Goal: Task Accomplishment & Management: Use online tool/utility

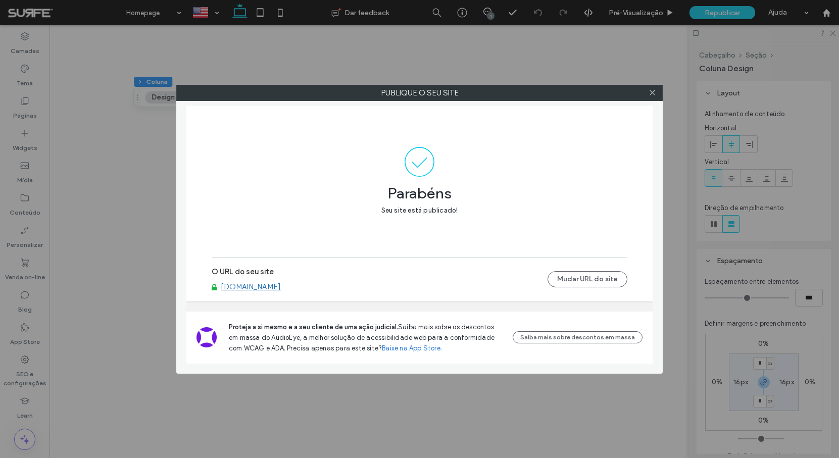
click at [647, 94] on div at bounding box center [651, 92] width 15 height 15
click at [649, 94] on icon at bounding box center [652, 93] width 8 height 8
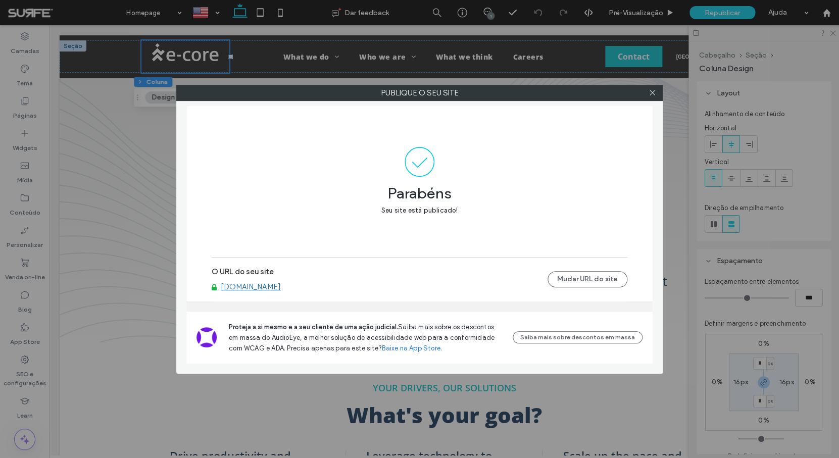
click at [657, 94] on div at bounding box center [651, 92] width 15 height 15
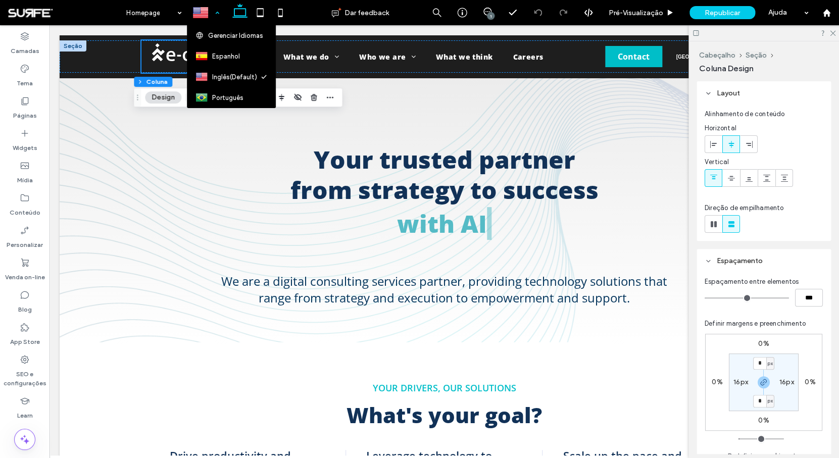
click at [211, 15] on div at bounding box center [205, 13] width 36 height 24
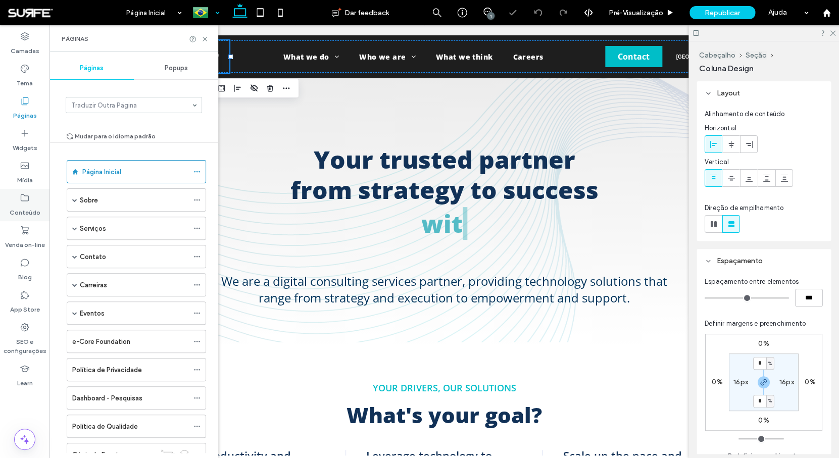
click at [30, 207] on label "Conteúdo" at bounding box center [25, 210] width 31 height 14
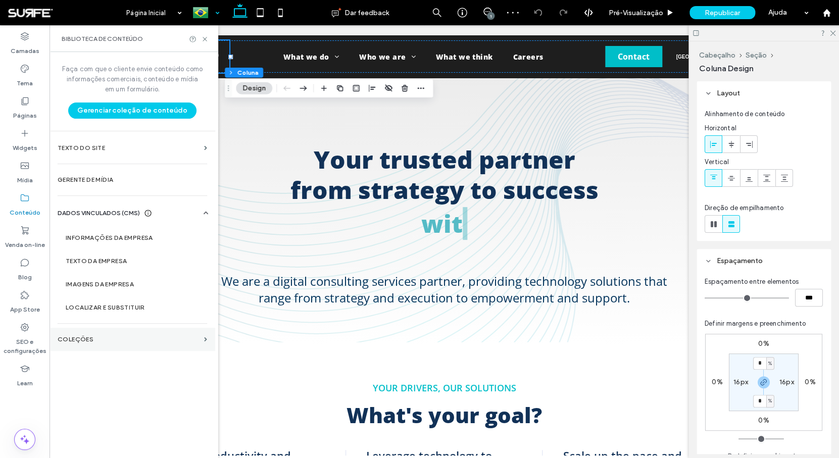
click at [101, 335] on section "COLEÇÕES" at bounding box center [132, 339] width 166 height 23
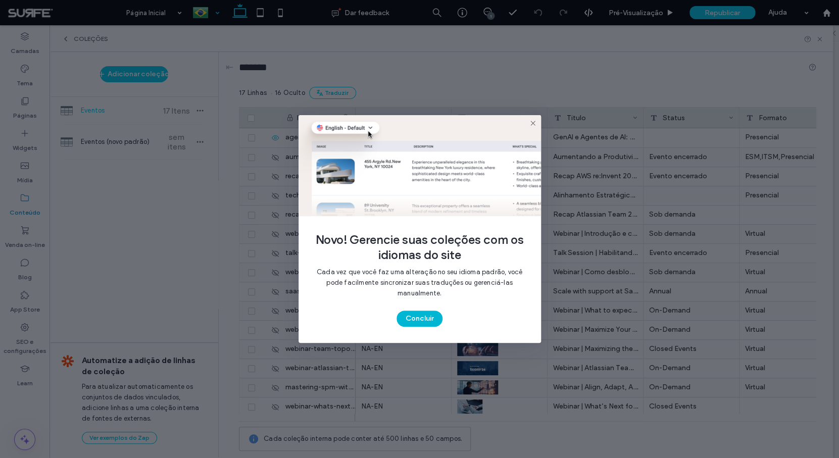
click at [425, 320] on button "Concluir" at bounding box center [419, 319] width 46 height 16
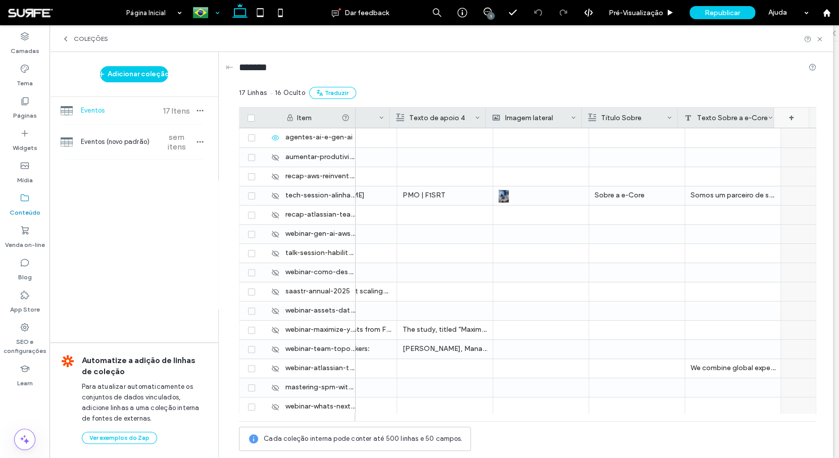
click at [793, 121] on div "+" at bounding box center [790, 118] width 35 height 20
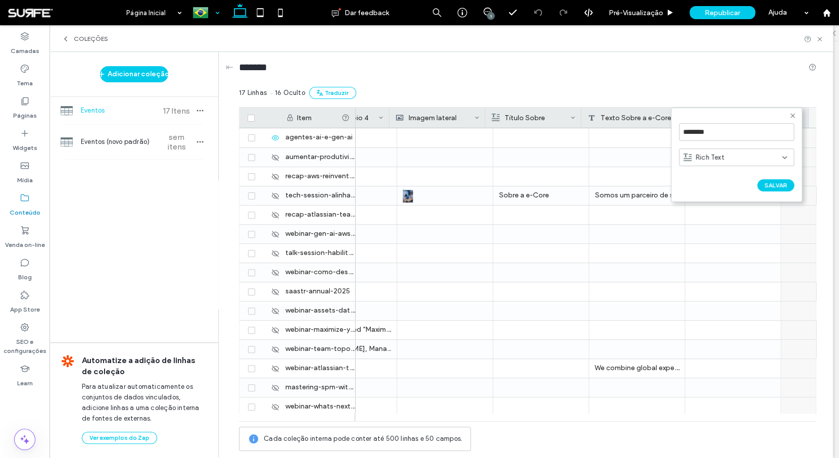
scroll to position [0, 2556]
click at [731, 138] on input "********" at bounding box center [736, 132] width 115 height 18
type input "***"
click at [731, 157] on div "Rich Text" at bounding box center [732, 157] width 98 height 10
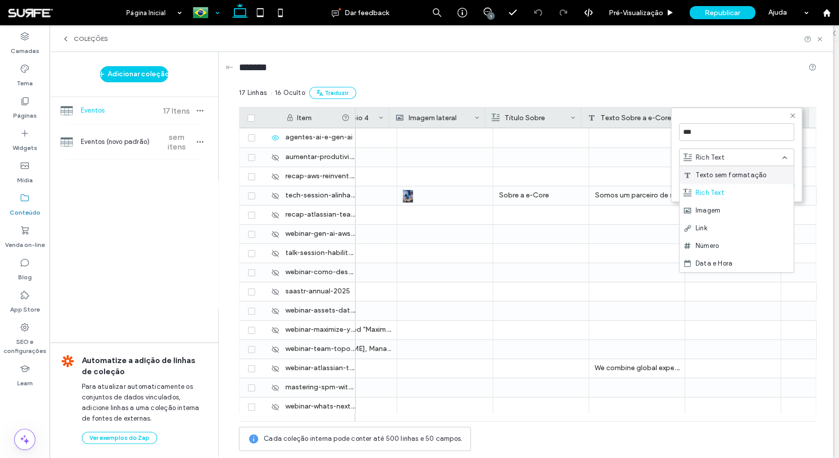
click at [726, 181] on div "Texto sem formatação" at bounding box center [736, 175] width 114 height 18
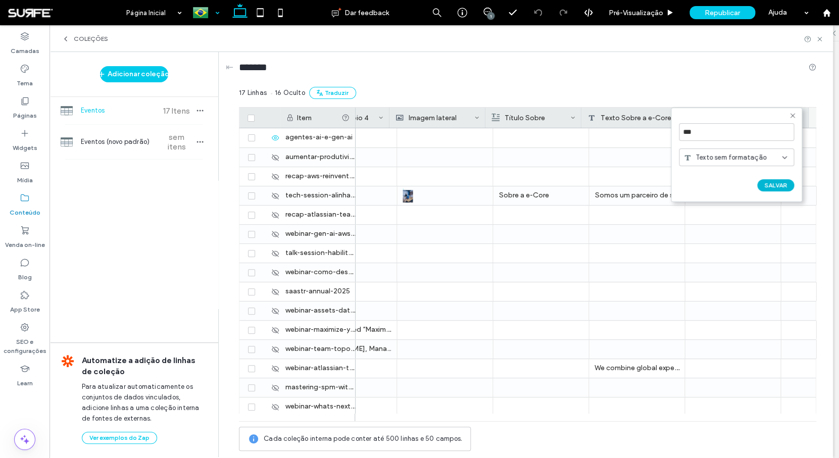
click at [789, 185] on button "SALVAR" at bounding box center [775, 185] width 37 height 12
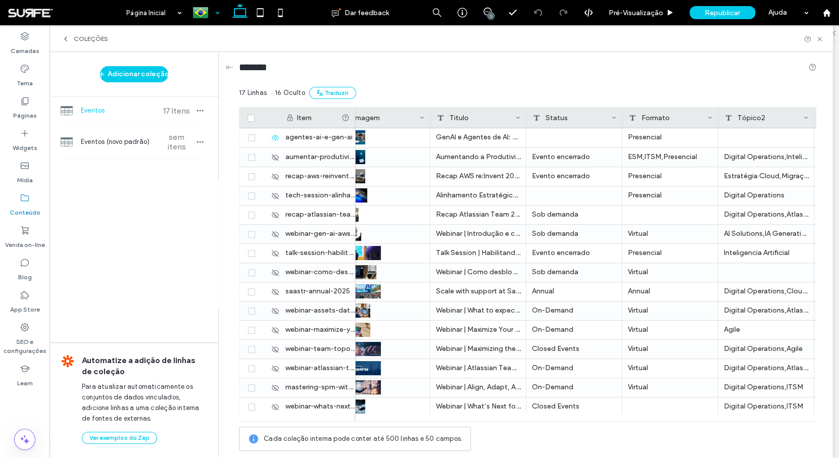
scroll to position [0, 0]
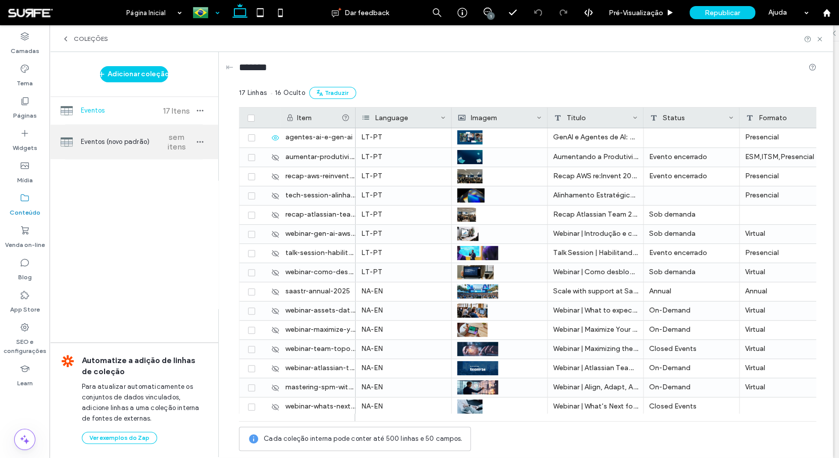
click at [139, 144] on span "Eventos (novo padrão)" at bounding box center [118, 142] width 75 height 10
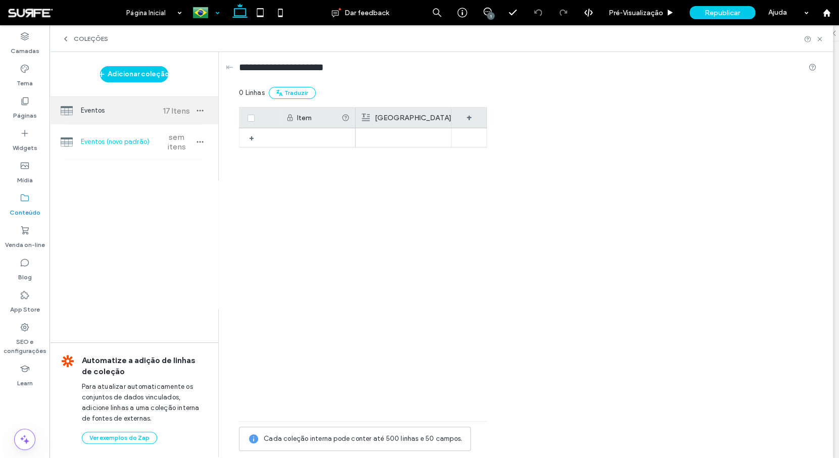
click at [131, 114] on span "Eventos" at bounding box center [118, 111] width 75 height 10
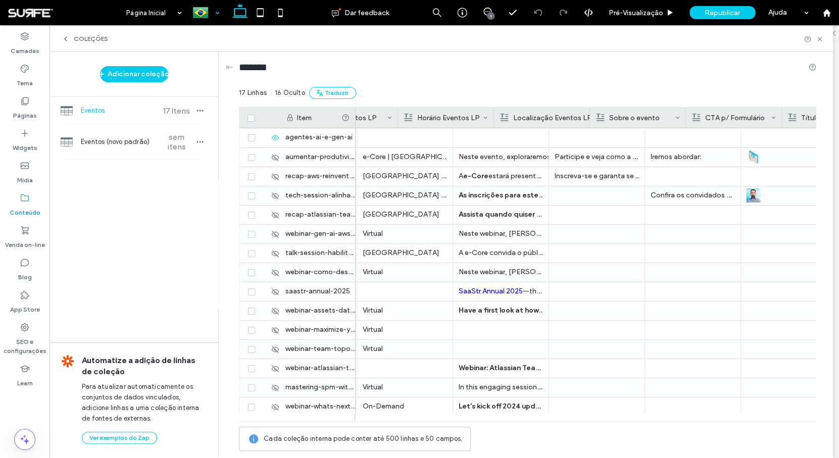
scroll to position [0, 556]
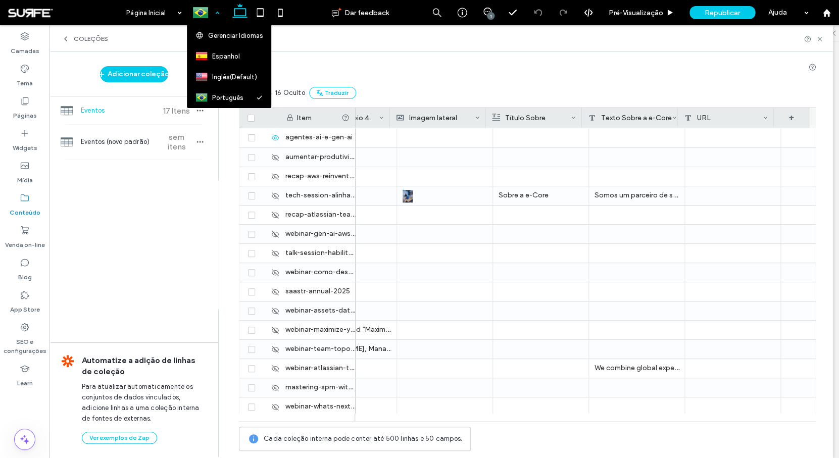
click at [209, 11] on div at bounding box center [205, 13] width 36 height 24
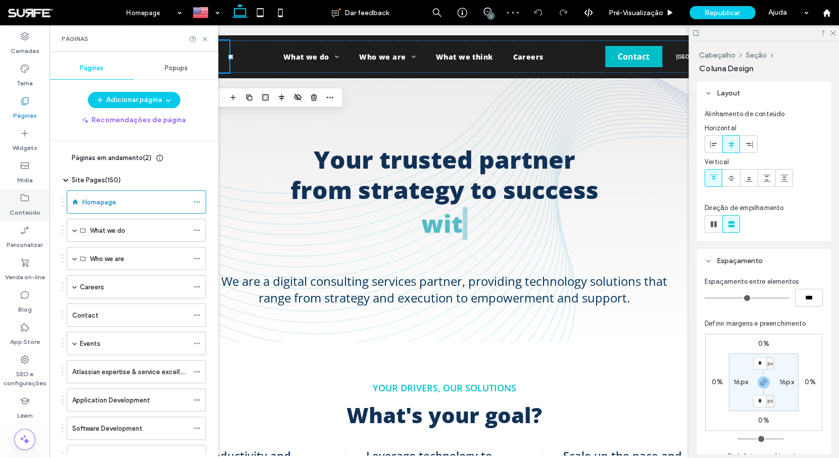
click at [28, 212] on label "Conteúdo" at bounding box center [25, 210] width 31 height 14
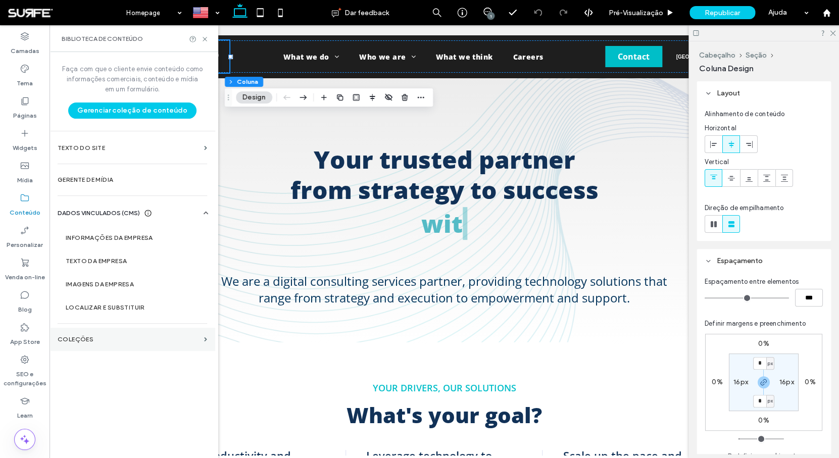
click at [117, 337] on label "COLEÇÕES" at bounding box center [129, 339] width 142 height 7
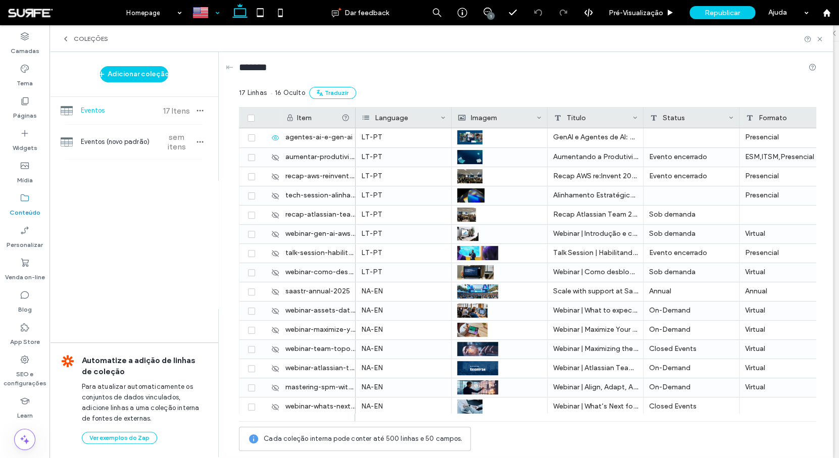
click at [203, 11] on div at bounding box center [205, 13] width 36 height 24
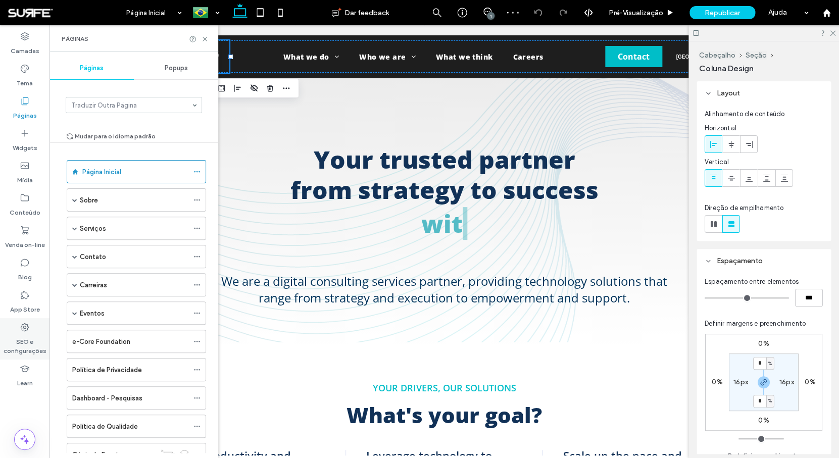
click at [26, 340] on label "SEO e configurações" at bounding box center [24, 343] width 49 height 23
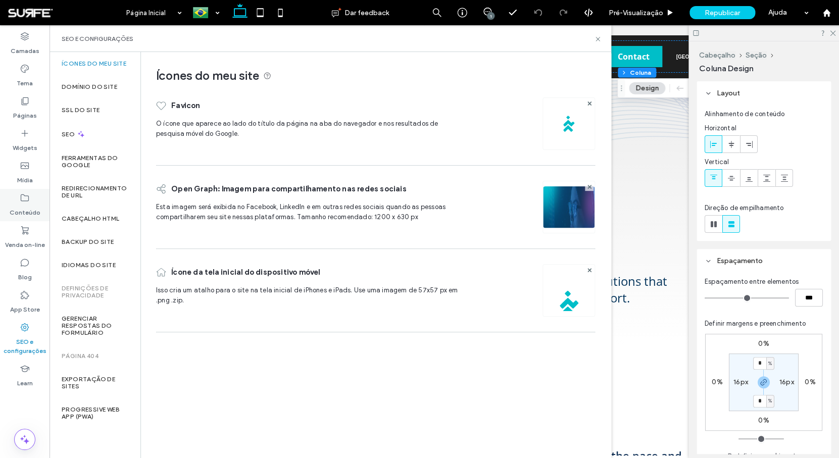
click at [28, 204] on label "Conteúdo" at bounding box center [25, 210] width 31 height 14
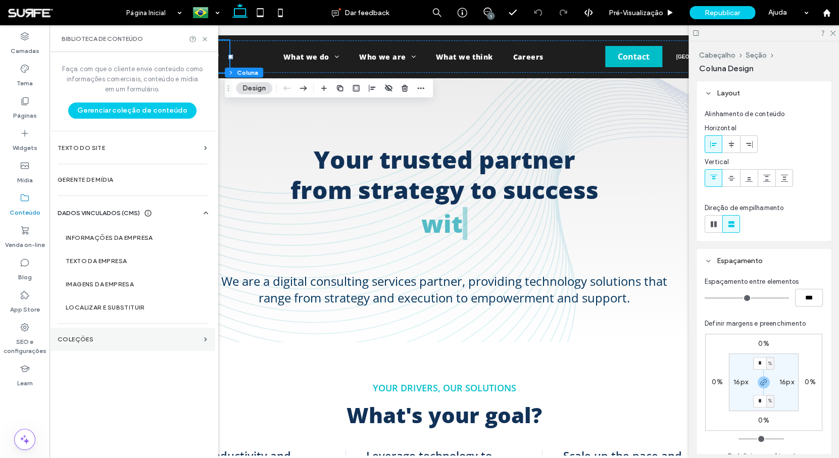
click at [122, 334] on section "COLEÇÕES" at bounding box center [132, 339] width 166 height 23
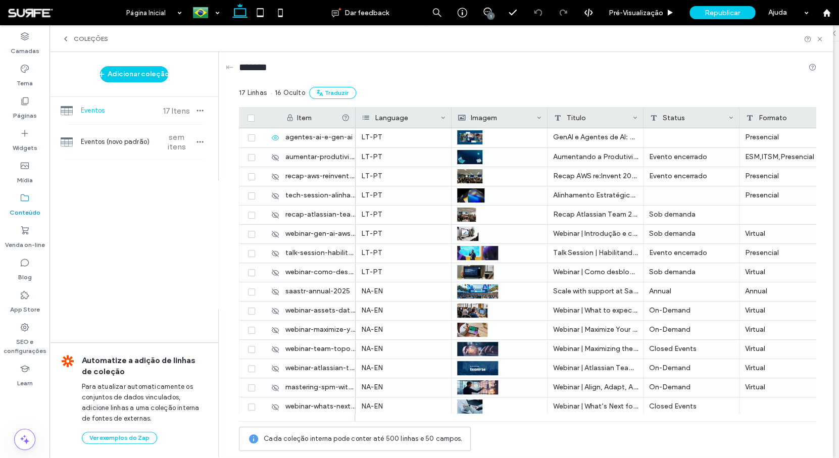
click at [66, 37] on icon at bounding box center [66, 39] width 8 height 8
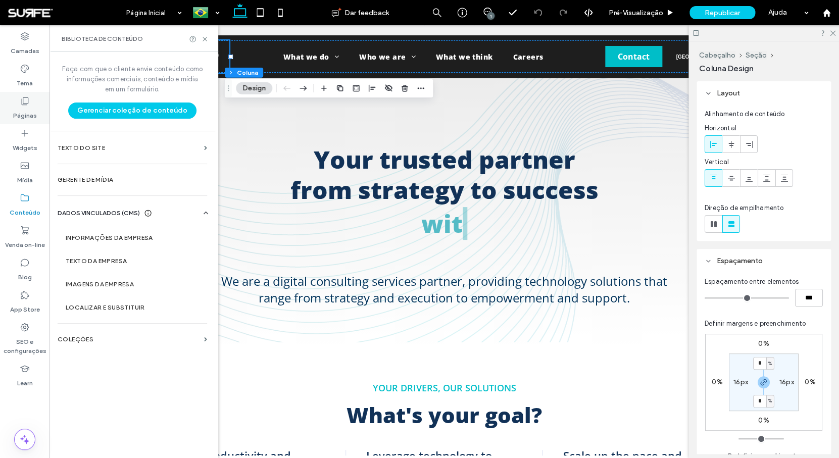
click at [13, 110] on div "Páginas" at bounding box center [24, 108] width 49 height 32
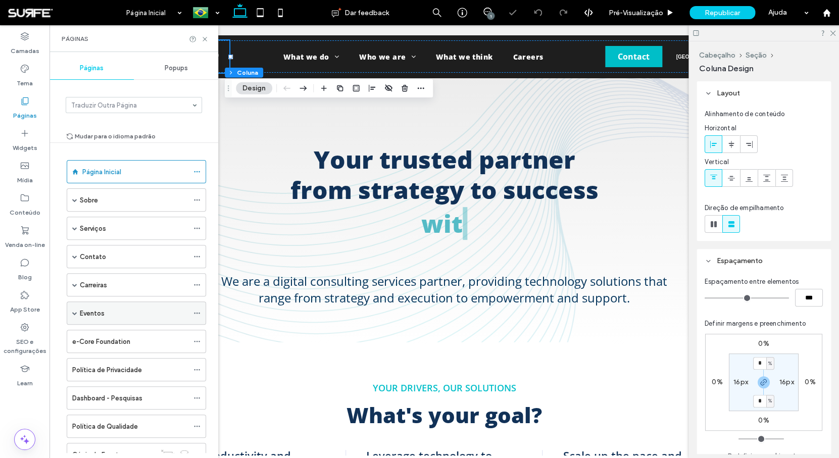
click at [122, 312] on div "Eventos" at bounding box center [134, 313] width 109 height 11
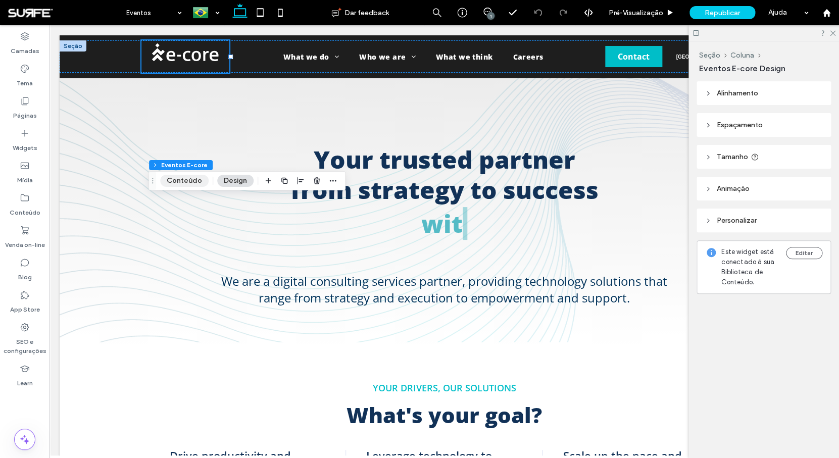
click at [189, 177] on button "Conteúdo" at bounding box center [184, 181] width 48 height 12
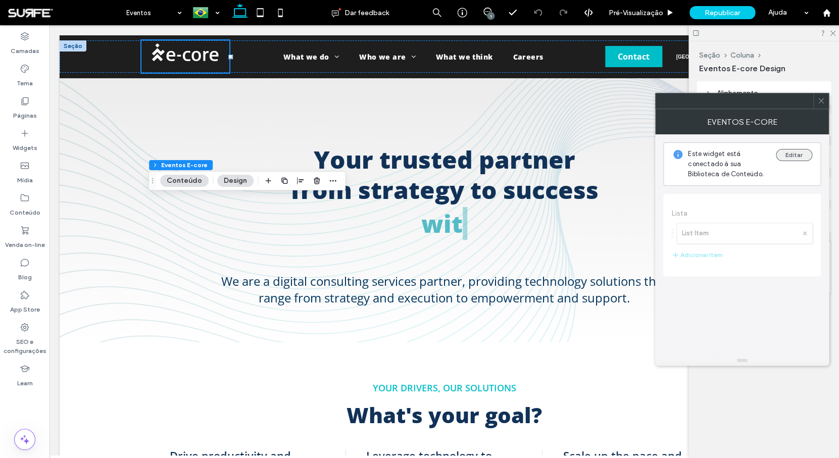
click at [792, 155] on button "Editar" at bounding box center [794, 155] width 36 height 12
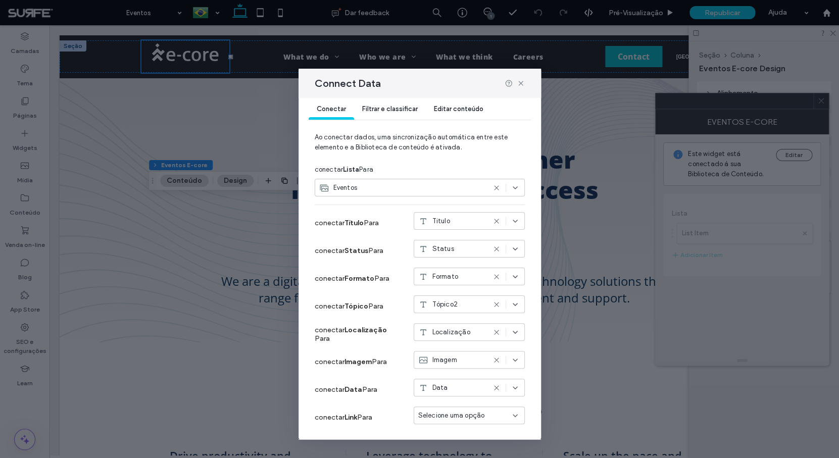
scroll to position [44, 0]
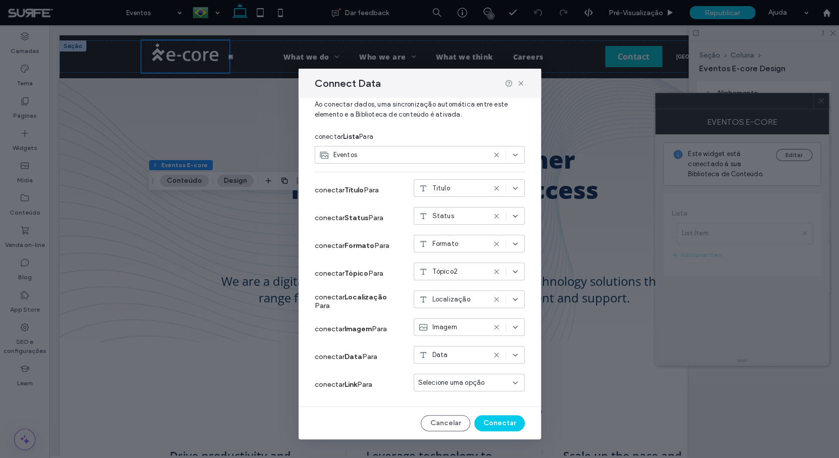
click at [457, 378] on span "Selecione uma opção" at bounding box center [451, 383] width 67 height 10
click at [393, 401] on div "Conectar Filtrar e classificar Editar conteúdo Ao conectar dados, uma sincroniz…" at bounding box center [419, 268] width 242 height 341
click at [521, 80] on icon at bounding box center [521, 83] width 8 height 8
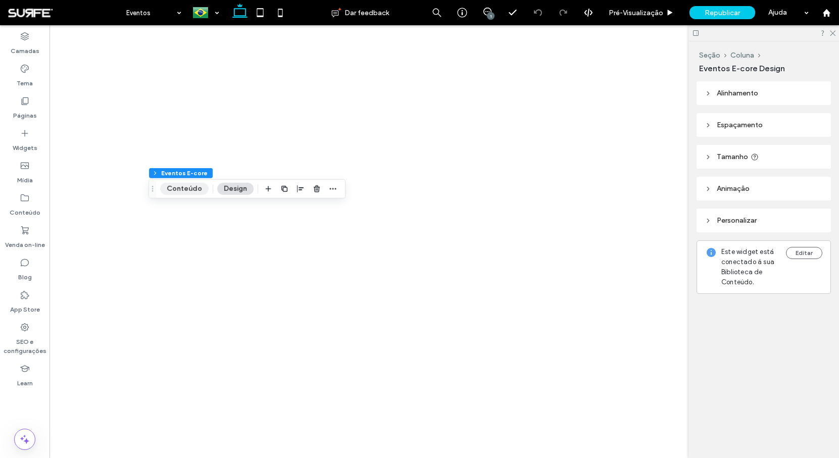
click at [187, 186] on button "Conteúdo" at bounding box center [184, 189] width 48 height 12
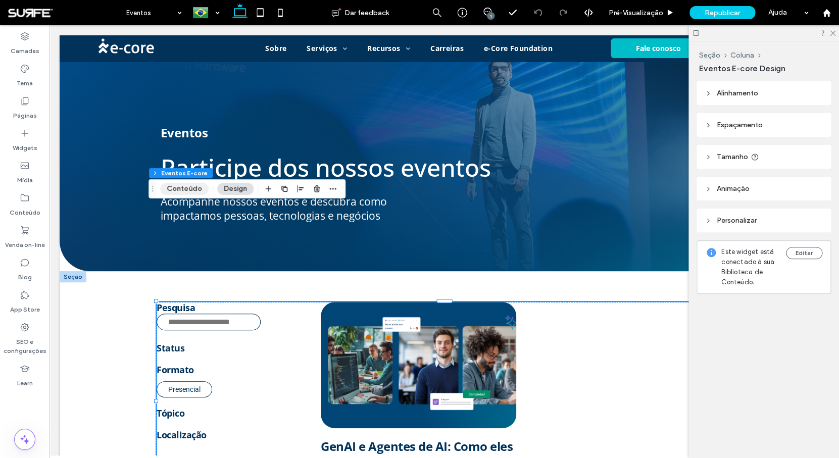
scroll to position [97, 0]
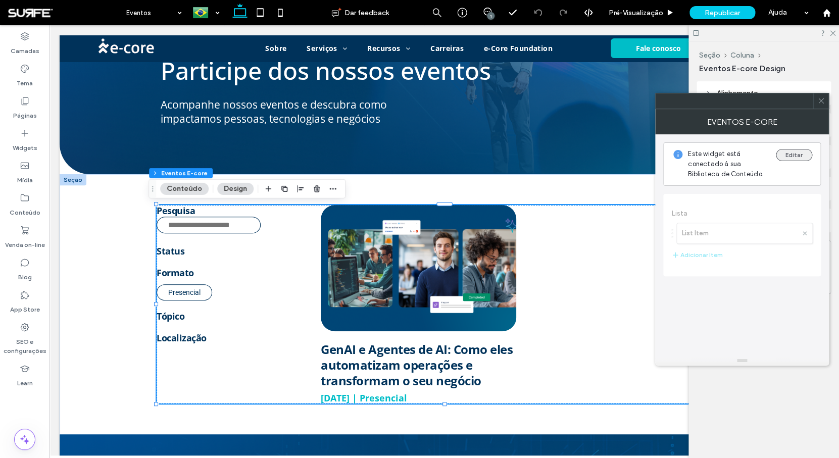
click at [787, 150] on button "Editar" at bounding box center [794, 155] width 36 height 12
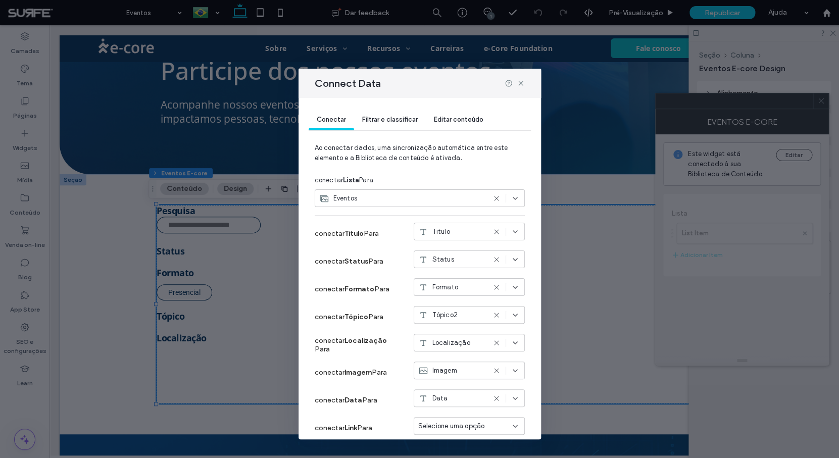
scroll to position [72, 0]
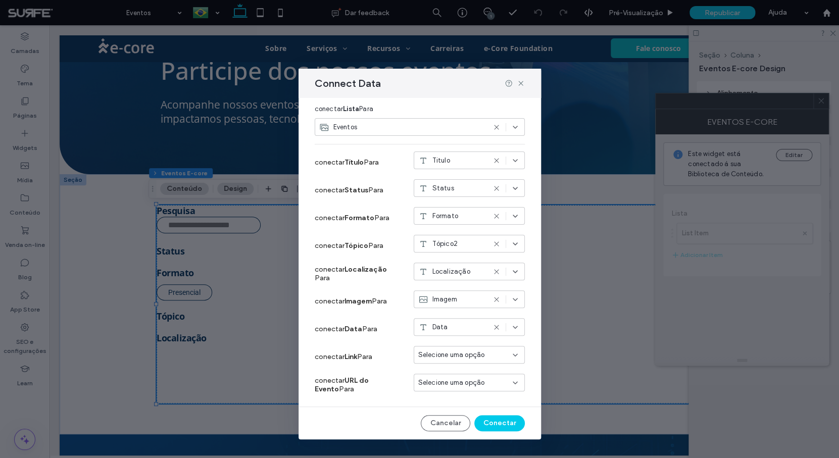
click at [451, 380] on span "Selecione uma opção" at bounding box center [451, 383] width 67 height 10
click at [447, 365] on div "URL" at bounding box center [461, 364] width 110 height 18
click at [492, 425] on button "Conectar" at bounding box center [499, 423] width 50 height 16
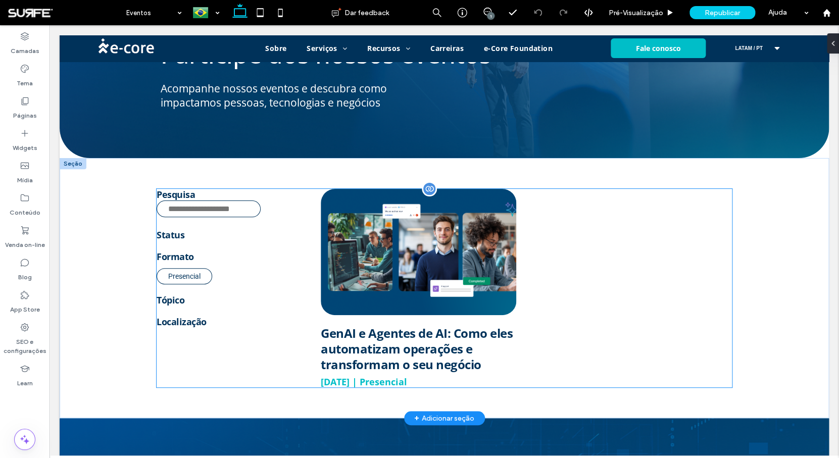
click at [581, 275] on div "GenAI e Agentes de AI: Como eles automatizam operações e transformam o seu negó…" at bounding box center [526, 288] width 411 height 199
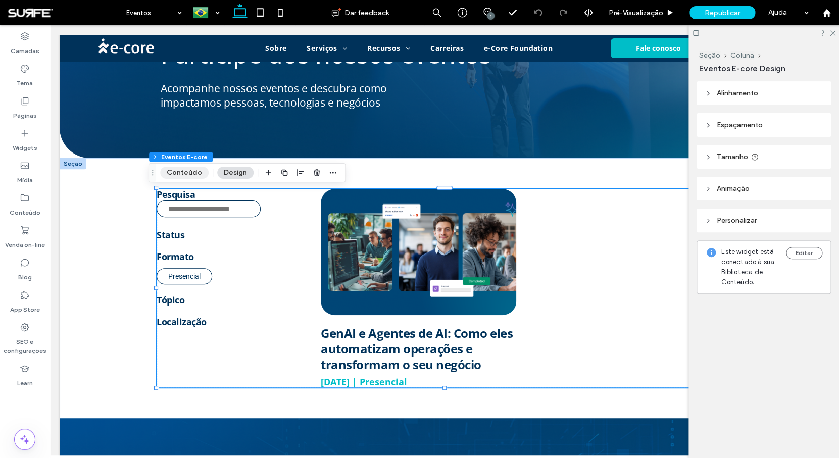
click at [188, 168] on button "Conteúdo" at bounding box center [184, 173] width 48 height 12
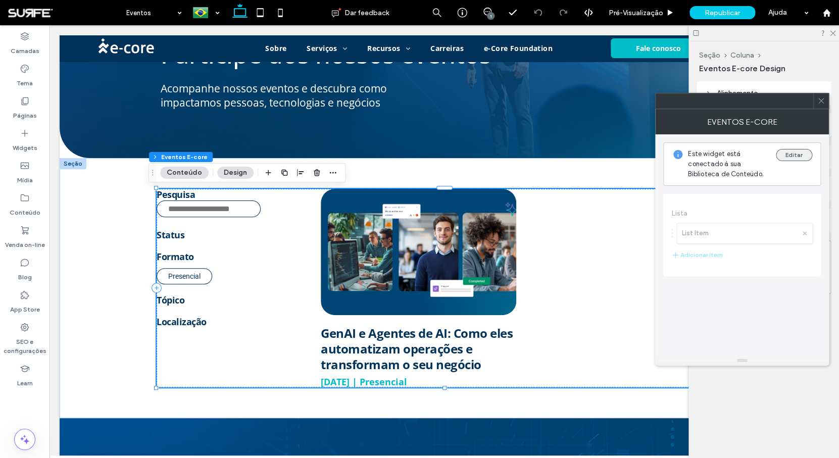
click at [794, 158] on button "Editar" at bounding box center [794, 155] width 36 height 12
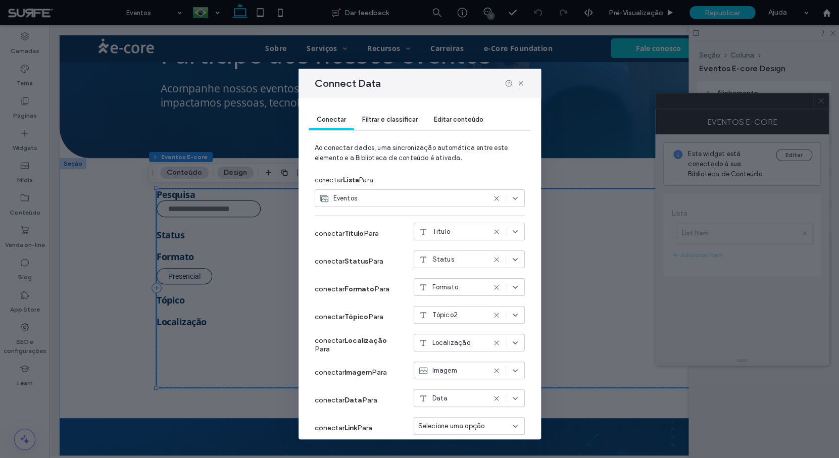
scroll to position [72, 0]
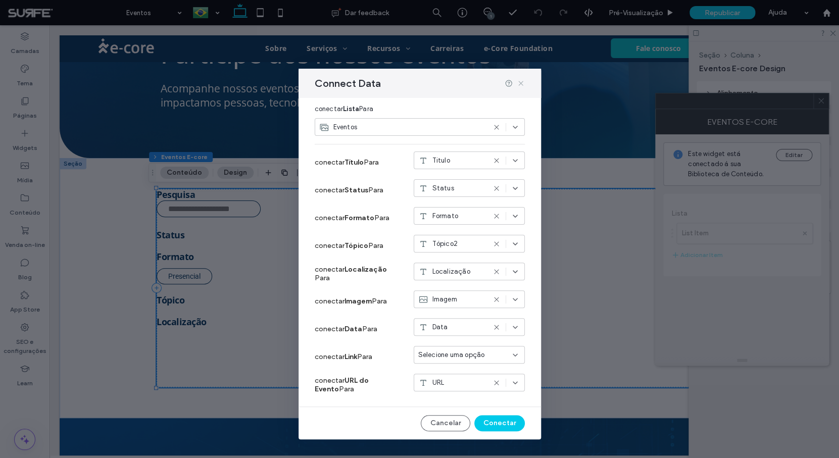
click at [520, 83] on icon at bounding box center [521, 83] width 8 height 8
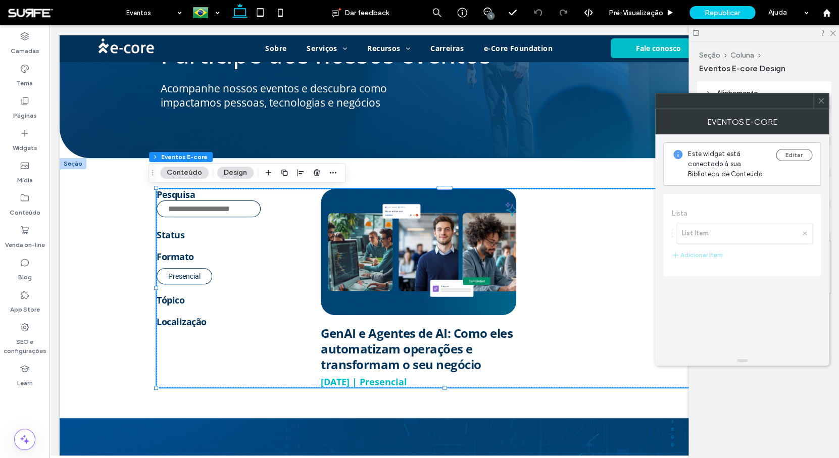
click at [822, 101] on icon at bounding box center [821, 101] width 8 height 8
